Goal: Task Accomplishment & Management: Manage account settings

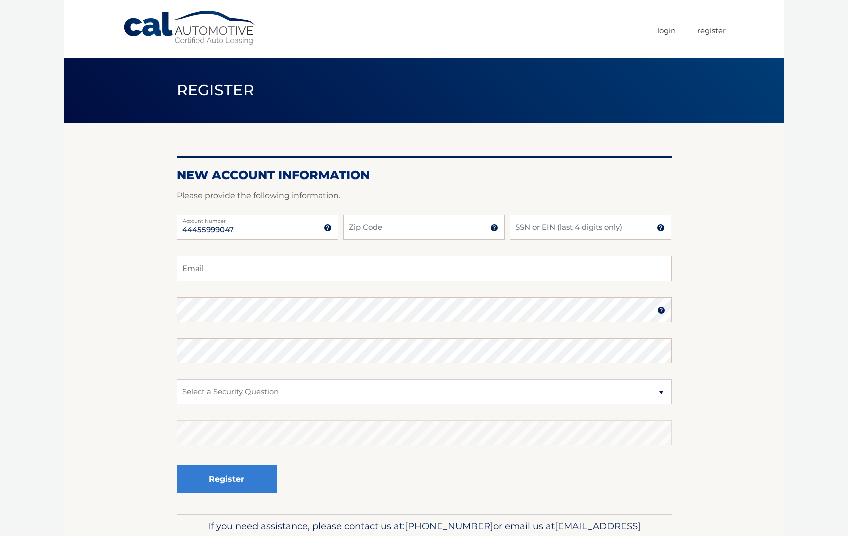
type input "44455999047"
type input "14744"
click at [536, 230] on input "SSN or EIN (last 4 digits only)" at bounding box center [591, 227] width 162 height 25
type input "0817"
type input "david@zing5.net"
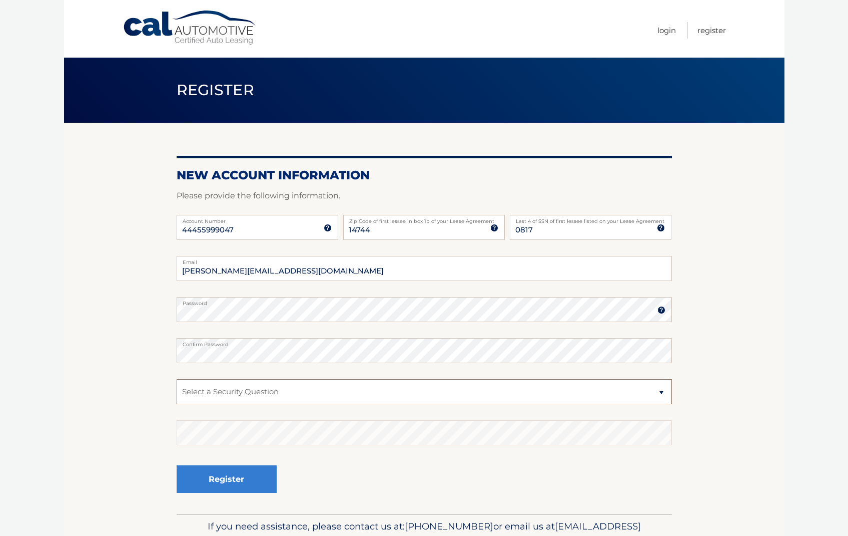
click at [253, 392] on select "Select a Security Question What was the name of your elementary school? What is…" at bounding box center [425, 391] width 496 height 25
select select "1"
click at [215, 483] on button "Register" at bounding box center [227, 479] width 100 height 28
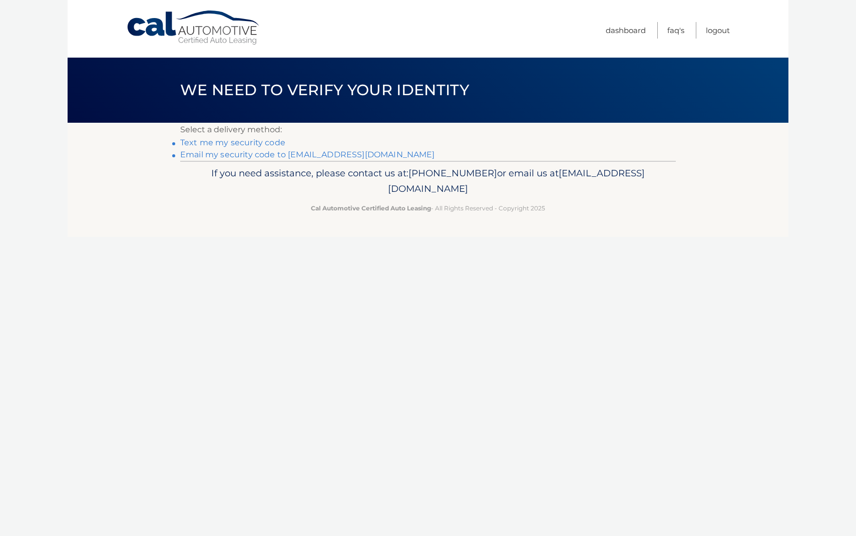
click at [235, 144] on link "Text me my security code" at bounding box center [232, 143] width 105 height 10
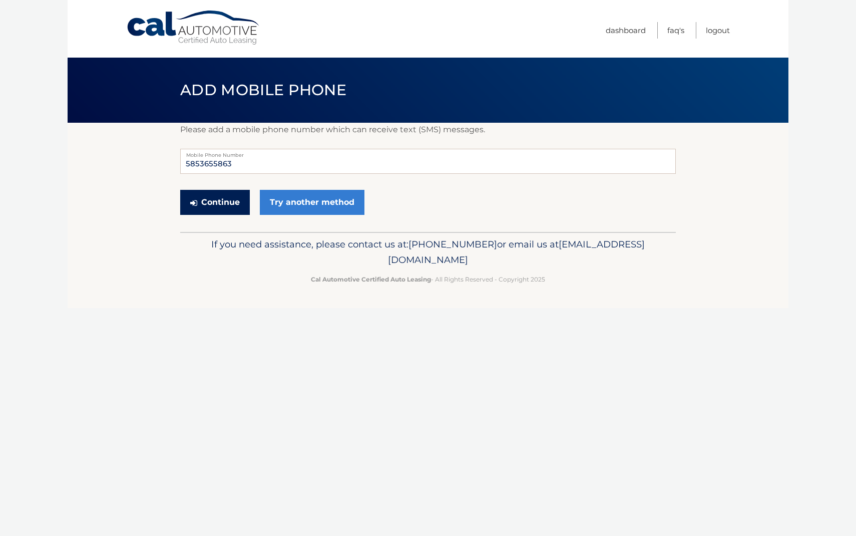
click at [215, 203] on button "Continue" at bounding box center [215, 202] width 70 height 25
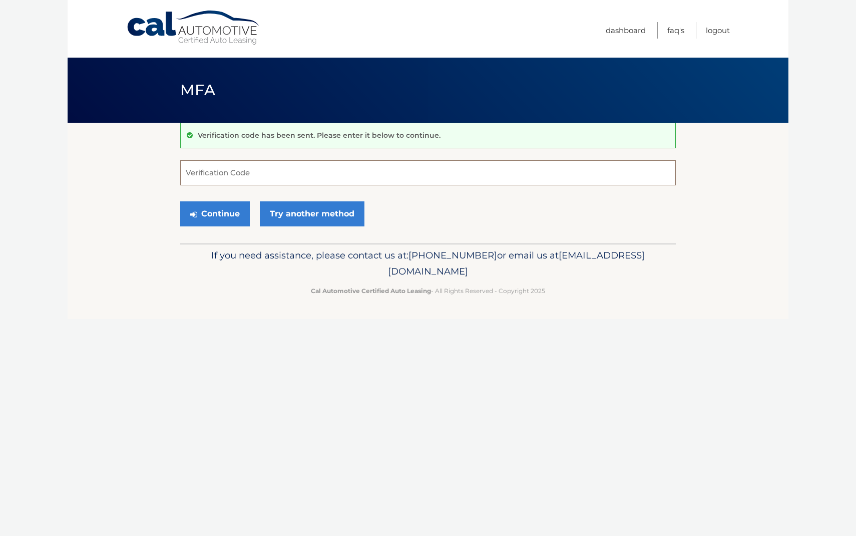
click at [198, 176] on input "Verification Code" at bounding box center [428, 172] width 496 height 25
type input "945565"
click at [215, 213] on button "Continue" at bounding box center [215, 213] width 70 height 25
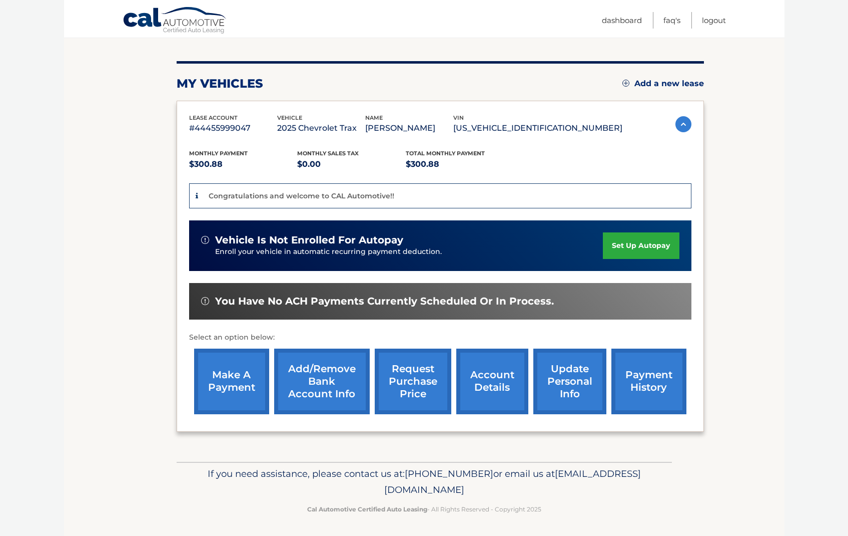
scroll to position [106, 0]
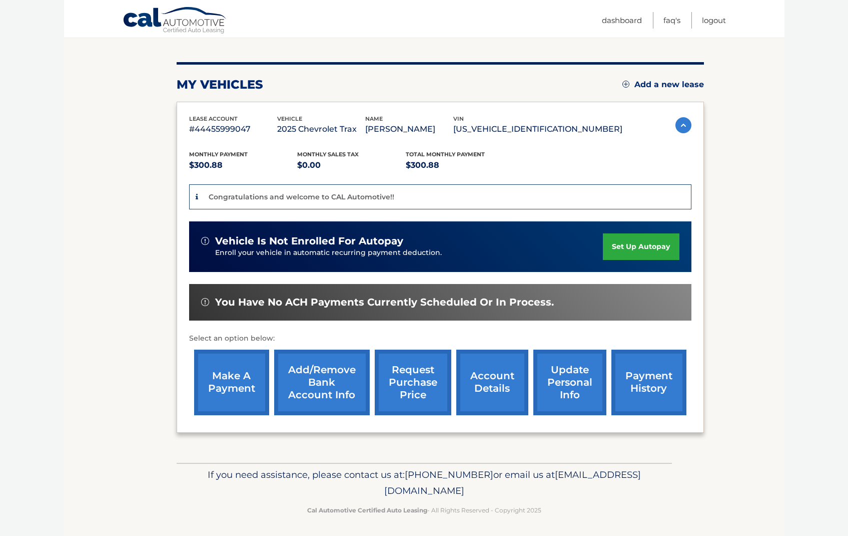
click at [632, 244] on link "set up autopay" at bounding box center [641, 246] width 76 height 27
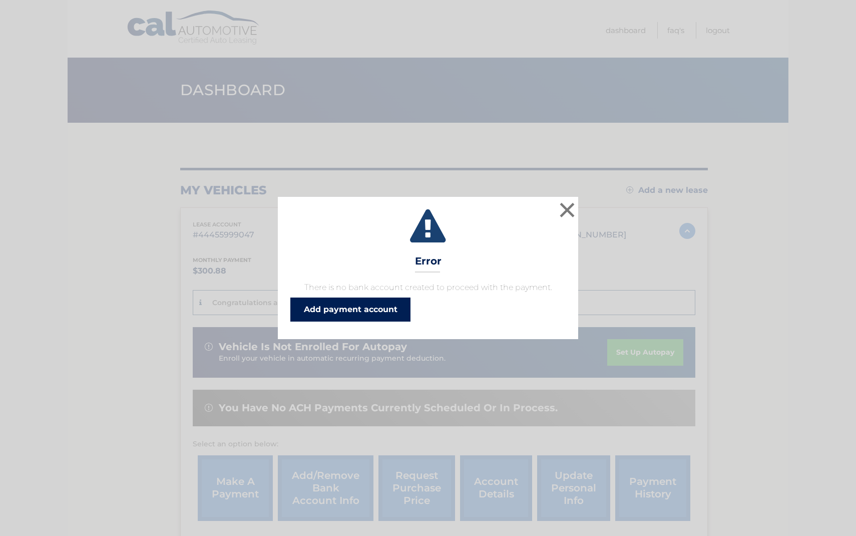
click at [339, 313] on link "Add payment account" at bounding box center [350, 309] width 120 height 24
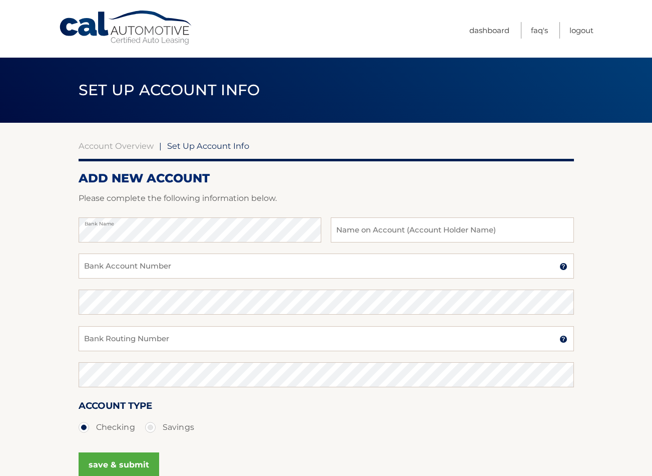
click at [582, 76] on div "Set Up Account Info" at bounding box center [326, 90] width 652 height 65
click at [349, 231] on input "text" at bounding box center [452, 229] width 243 height 25
click at [397, 233] on input "text" at bounding box center [452, 229] width 243 height 25
type input "David Huizenga"
click at [142, 267] on input "Bank Account Number" at bounding box center [327, 265] width 496 height 25
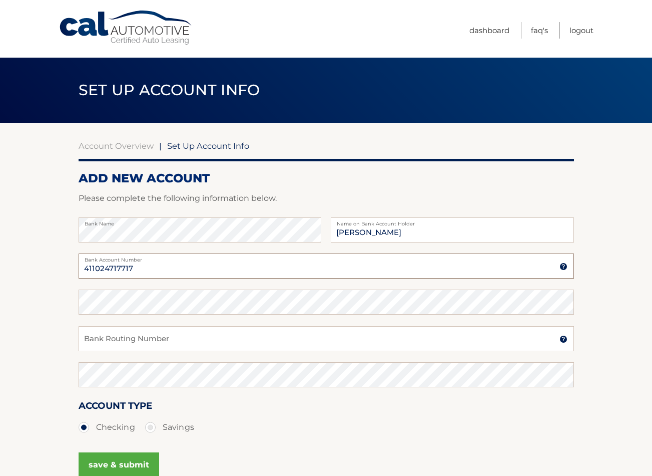
type input "411024717717"
click at [179, 341] on input "Bank Routing Number" at bounding box center [327, 338] width 496 height 25
type input "031101334"
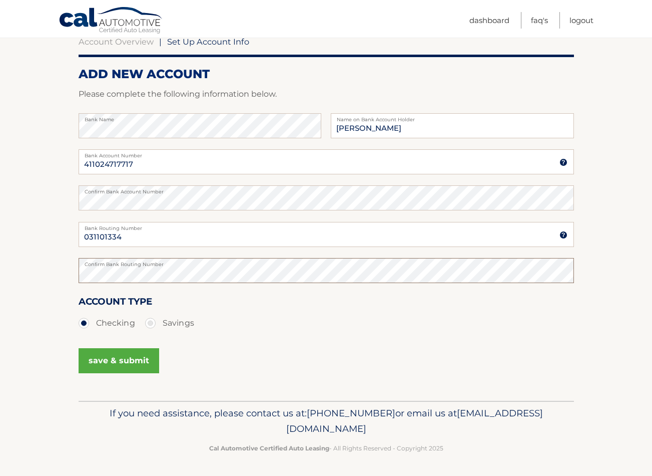
scroll to position [104, 0]
click at [112, 357] on button "save & submit" at bounding box center [119, 360] width 81 height 25
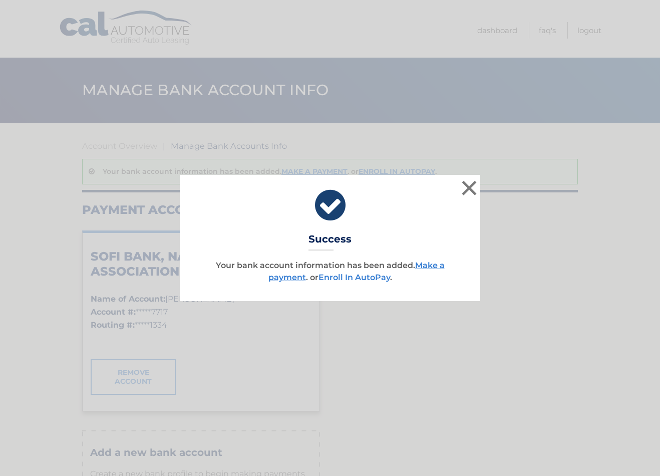
click at [365, 276] on link "Enroll In AutoPay" at bounding box center [354, 277] width 72 height 10
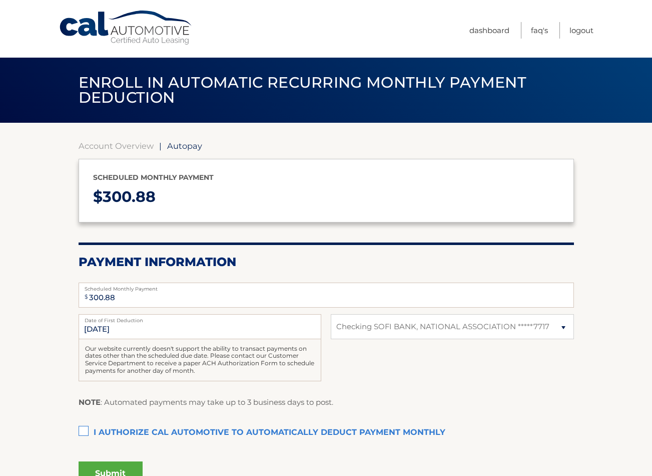
select select "MjdiNzE3Y2MtYjM5YS00Zjg3LTk0ODgtNjdmMWU4YWE2ZWU2"
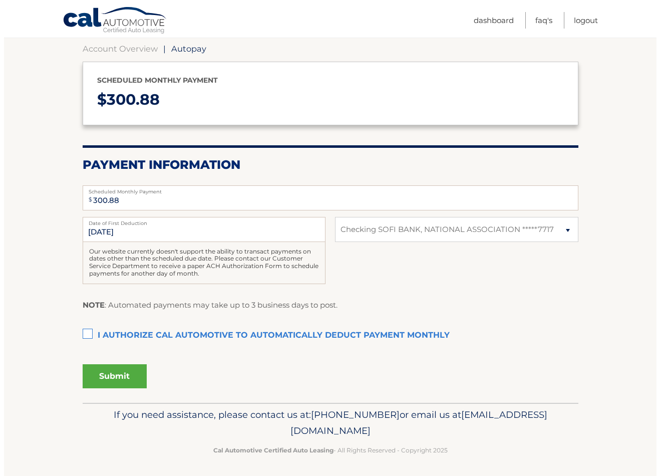
scroll to position [97, 0]
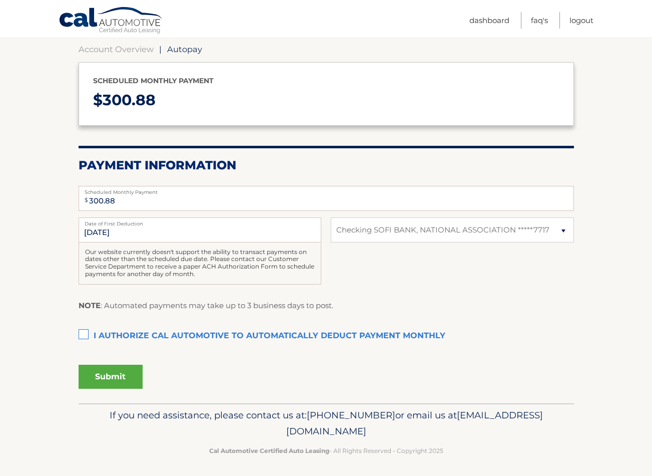
click at [83, 330] on label "I authorize cal automotive to automatically deduct payment monthly This checkbo…" at bounding box center [327, 336] width 496 height 20
click at [0, 0] on input "I authorize cal automotive to automatically deduct payment monthly This checkbo…" at bounding box center [0, 0] width 0 height 0
click at [112, 376] on button "Submit" at bounding box center [111, 376] width 64 height 24
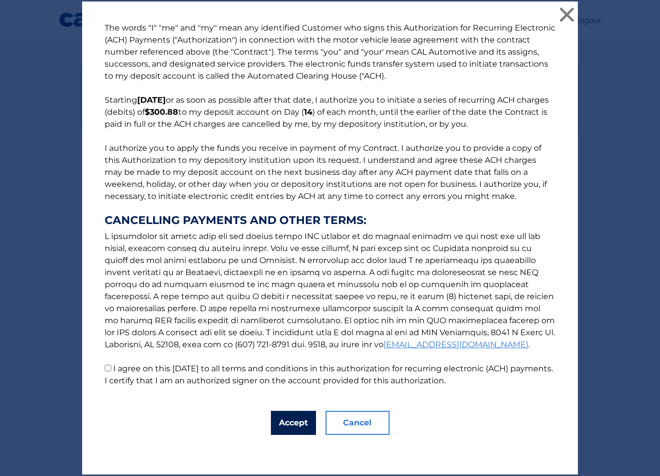
click at [294, 424] on button "Accept" at bounding box center [293, 422] width 45 height 24
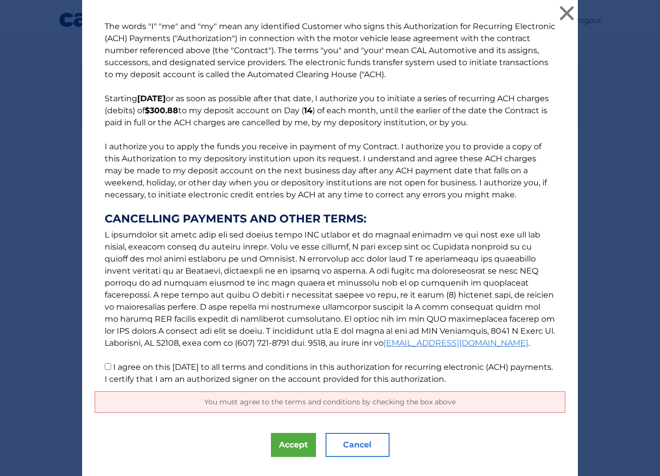
scroll to position [0, 0]
click at [208, 340] on p "The words "I" "me" and "my" mean any identified Customer who signs this Authori…" at bounding box center [330, 203] width 471 height 364
click at [291, 447] on button "Accept" at bounding box center [293, 445] width 45 height 24
click at [359, 367] on label "I agree on this 09/04/2025 to all terms and conditions in this authorization fo…" at bounding box center [329, 373] width 448 height 22
click at [111, 367] on input "I agree on this 09/04/2025 to all terms and conditions in this authorization fo…" at bounding box center [108, 366] width 7 height 7
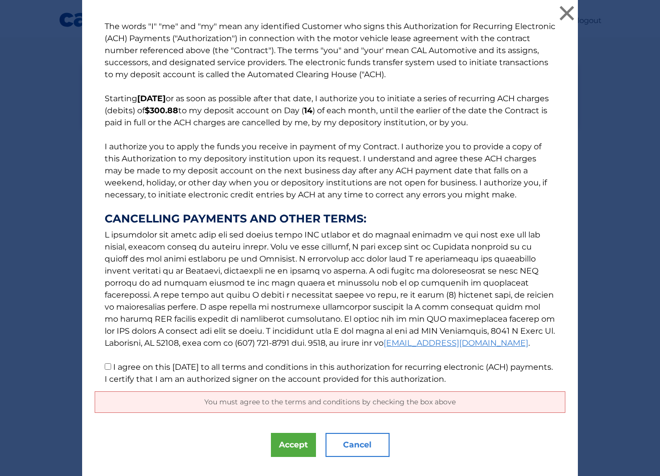
checkbox input "true"
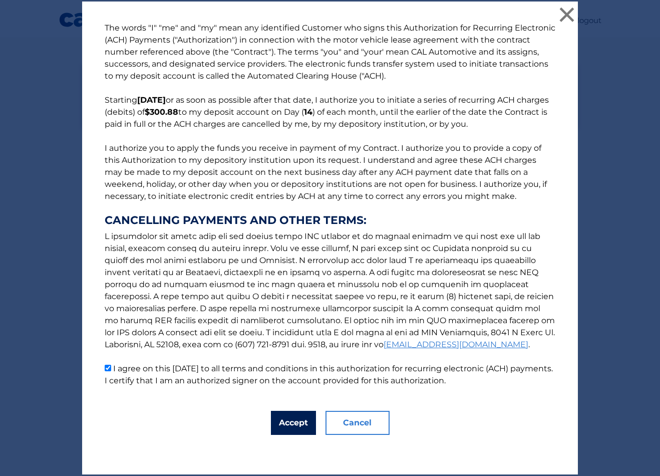
click at [288, 424] on button "Accept" at bounding box center [293, 422] width 45 height 24
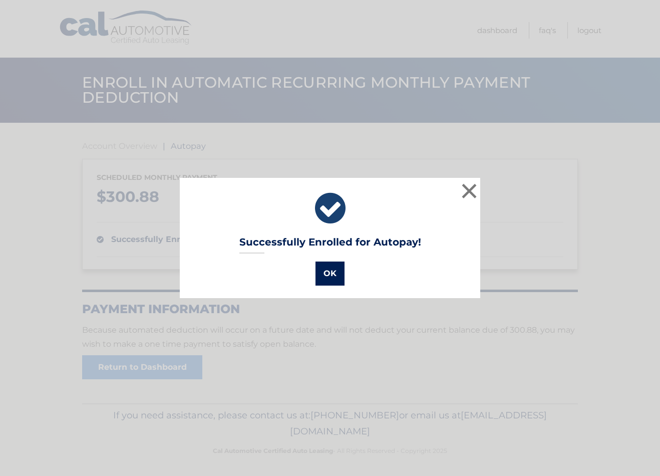
click at [325, 273] on button "OK" at bounding box center [329, 273] width 29 height 24
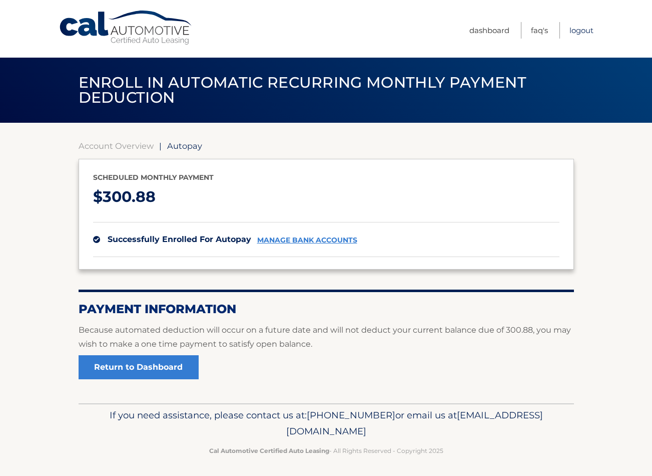
click at [577, 29] on link "Logout" at bounding box center [582, 30] width 24 height 17
